Goal: Task Accomplishment & Management: Complete application form

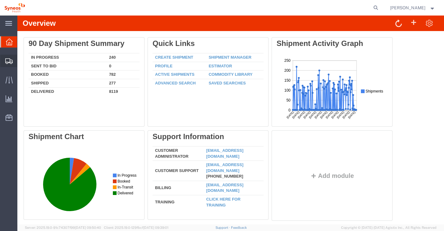
click at [0, 0] on span "Create Shipment" at bounding box center [0, 0] width 0 height 0
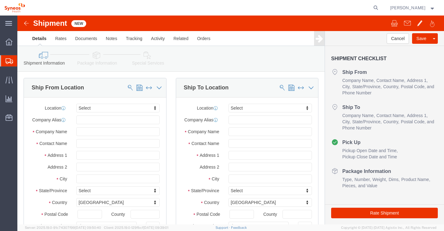
select select
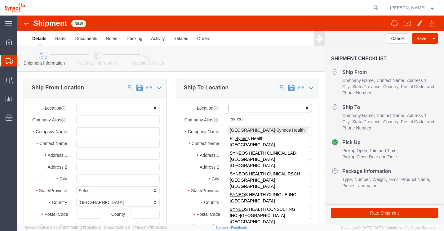
type input "syneo"
select select "48884"
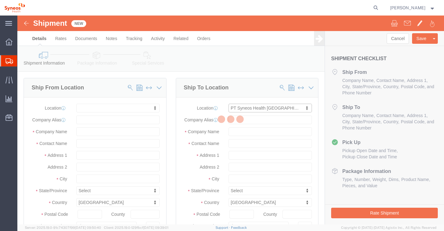
type input "Level 23, Penthouse Plaza Marein"
type input "JL. Jendral Sudirman Kav. 76-78"
select select "ID"
type input "12910"
type input "PT Syneos Health Indonesia"
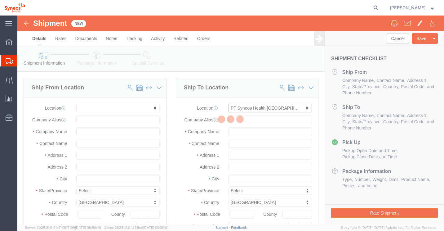
type input "PT Syneos Health Indonesia"
type input "Jakarta"
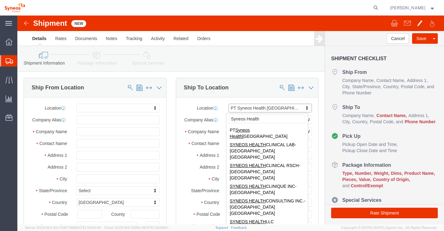
type input "Syneos Health"
select select "48842"
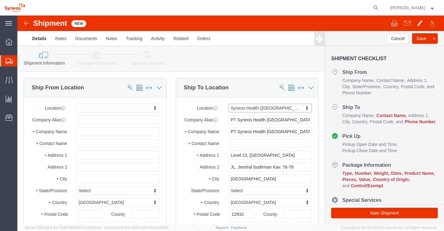
type input "No.2 Jianguomenwai Street"
type input "Chaoyang District , Yin Tai Centre"
select select "CN"
type input "100022"
type input "Syneos Health (Beijing) Inc.Lt"
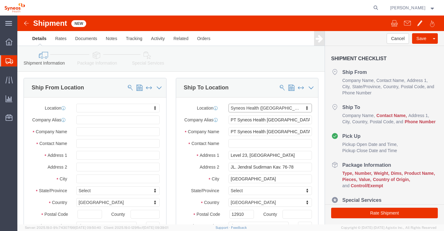
type input "Syneos Health (Beijing) Inc. Ltd"
type input "Beijing"
